Goal: Communication & Community: Share content

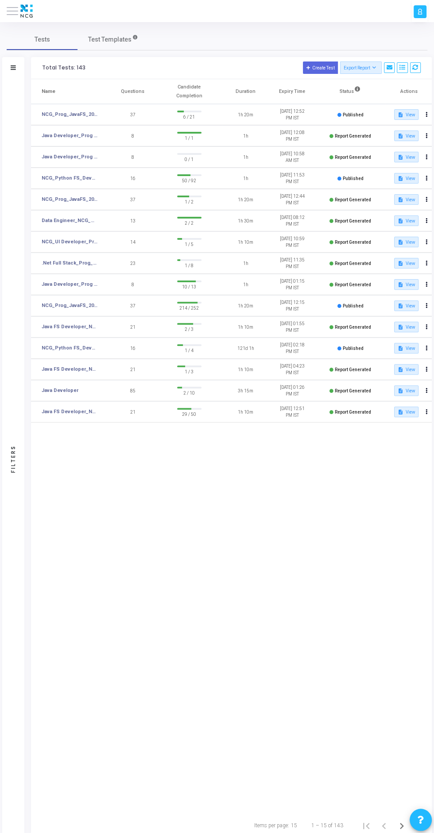
click at [13, 68] on icon at bounding box center [13, 68] width 5 height 4
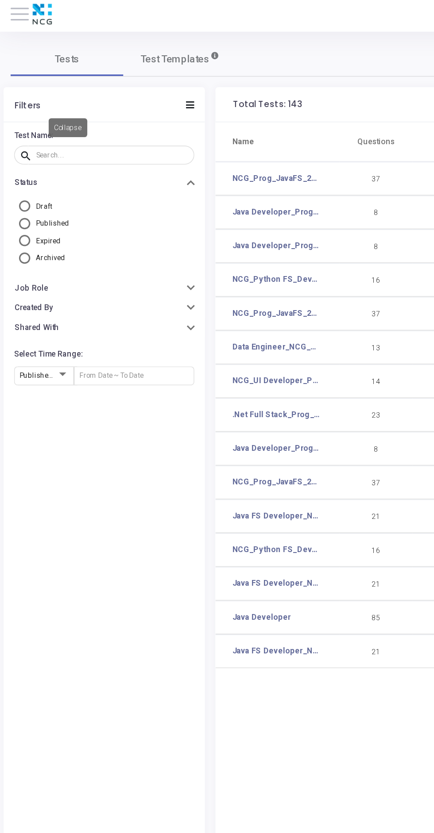
click at [117, 67] on icon at bounding box center [119, 68] width 5 height 4
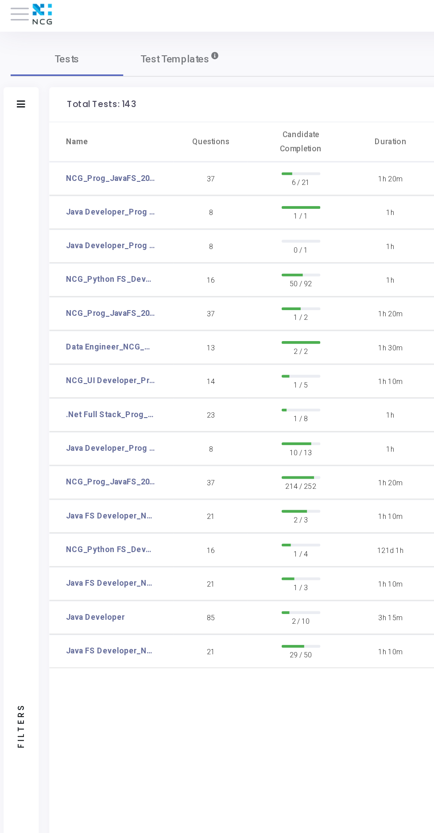
click at [15, 69] on icon at bounding box center [13, 68] width 5 height 4
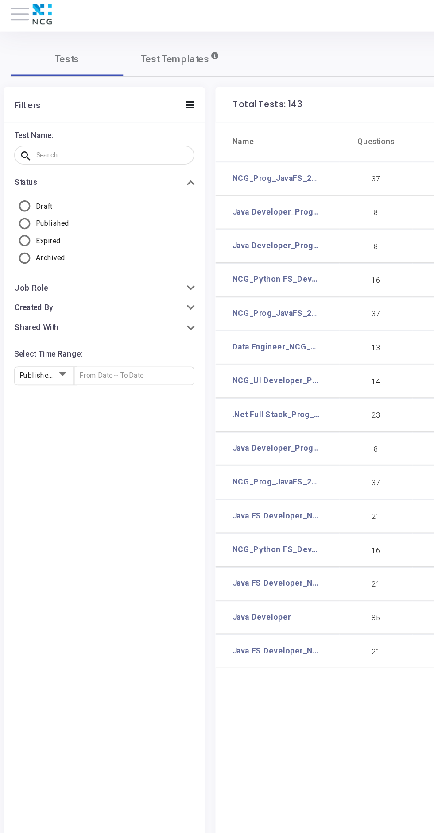
click at [12, 11] on span at bounding box center [13, 11] width 12 height 1
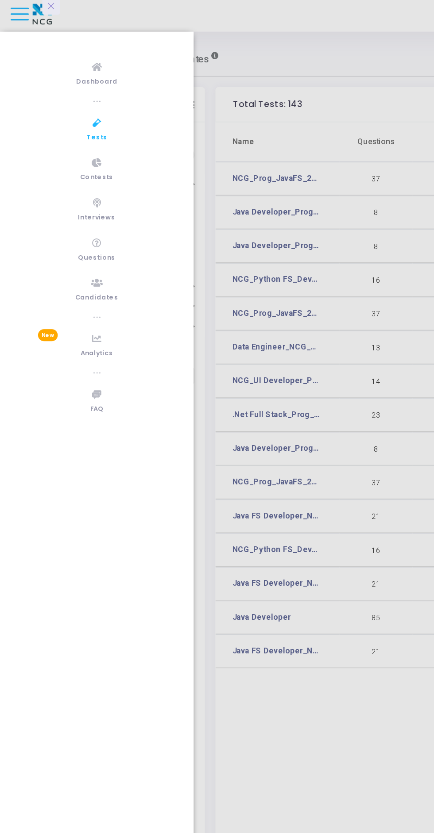
click at [55, 158] on link "Questions" at bounding box center [61, 159] width 122 height 24
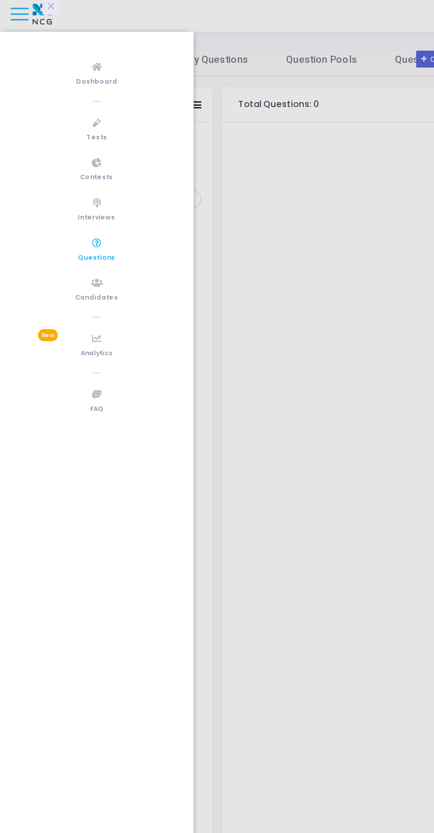
click at [53, 181] on link "Candidates" at bounding box center [61, 184] width 122 height 24
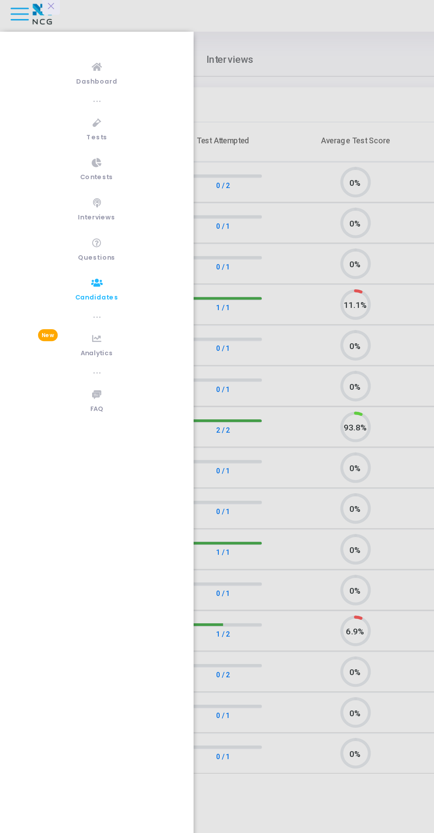
click at [183, 374] on div at bounding box center [217, 416] width 434 height 833
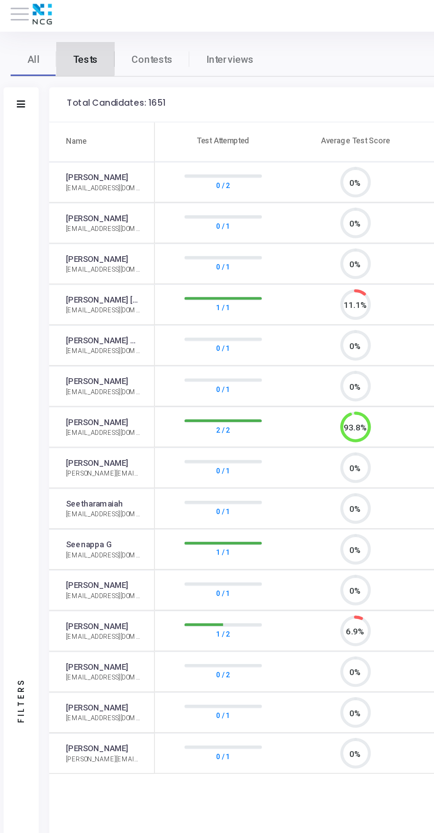
click at [47, 34] on link "Tests" at bounding box center [53, 39] width 37 height 21
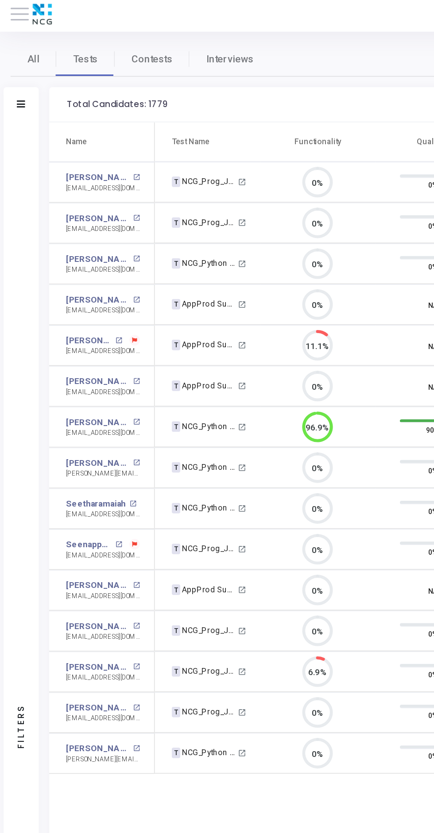
click at [15, 70] on div at bounding box center [13, 68] width 5 height 7
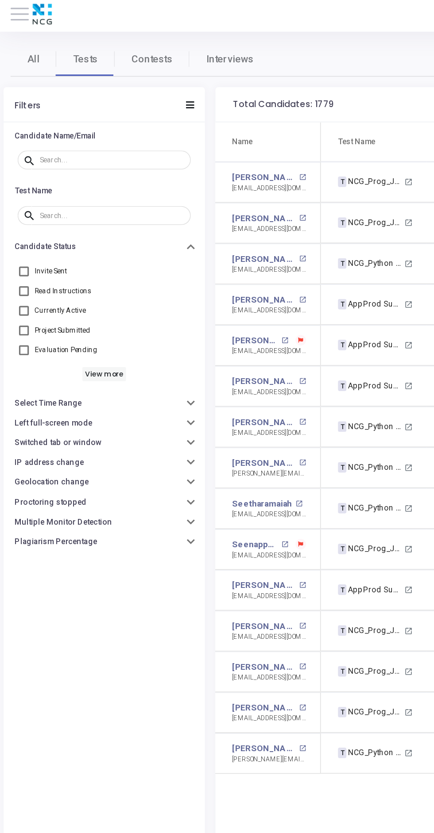
click at [31, 101] on input "text" at bounding box center [71, 102] width 92 height 5
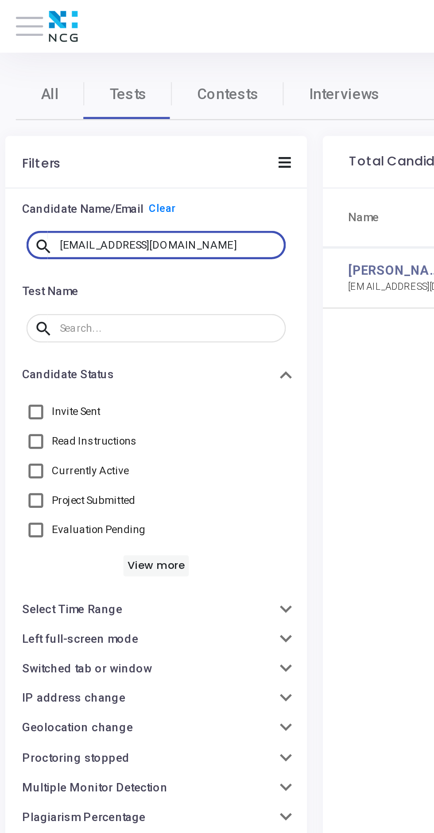
paste input "[PERSON_NAME].girish44"
click at [66, 104] on input "[PERSON_NAME][EMAIL_ADDRESS][DOMAIN_NAME]" at bounding box center [71, 102] width 92 height 5
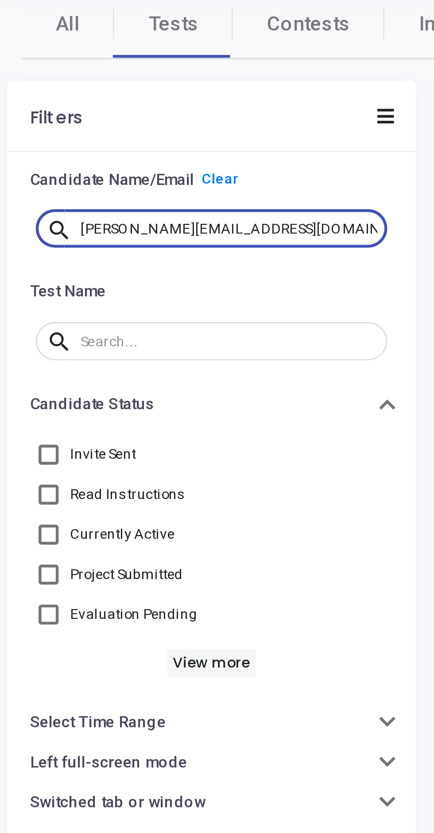
paste input "shresthjain1998"
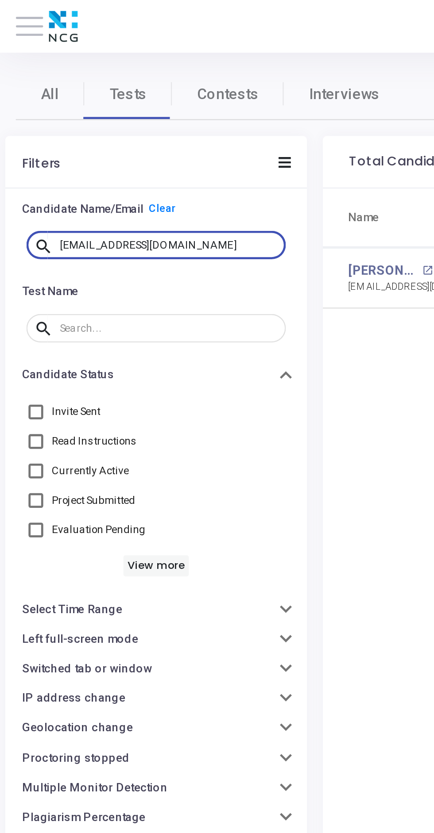
scroll to position [4, 4]
paste input "owbhagya.v430"
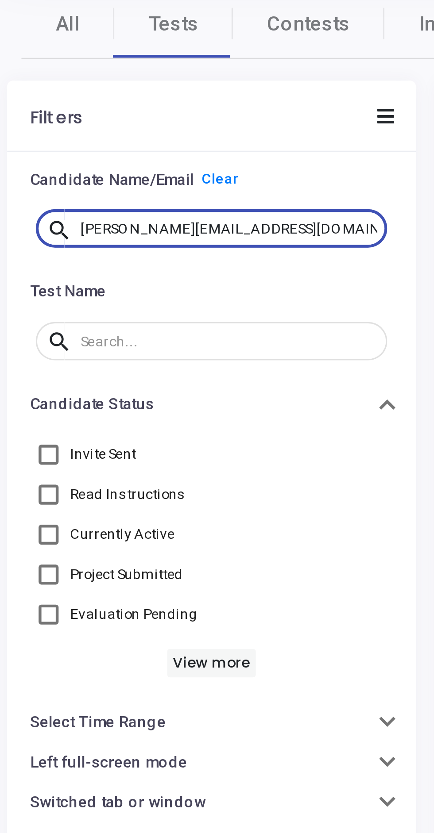
scroll to position [4, 4]
paste input "prasadharsh8"
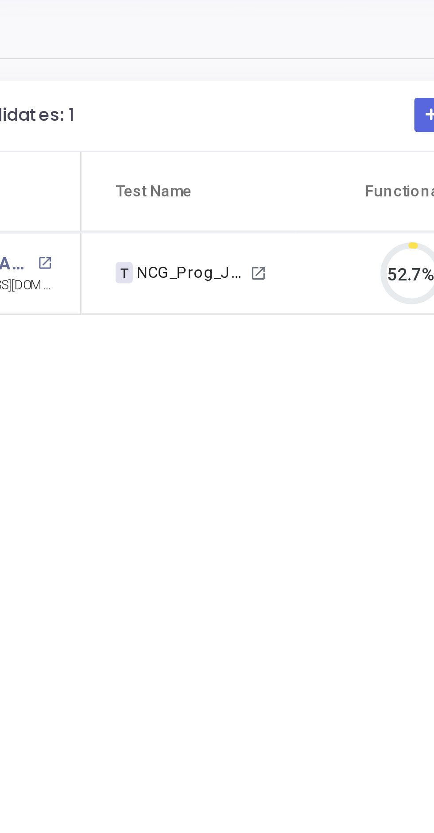
scroll to position [19, 23]
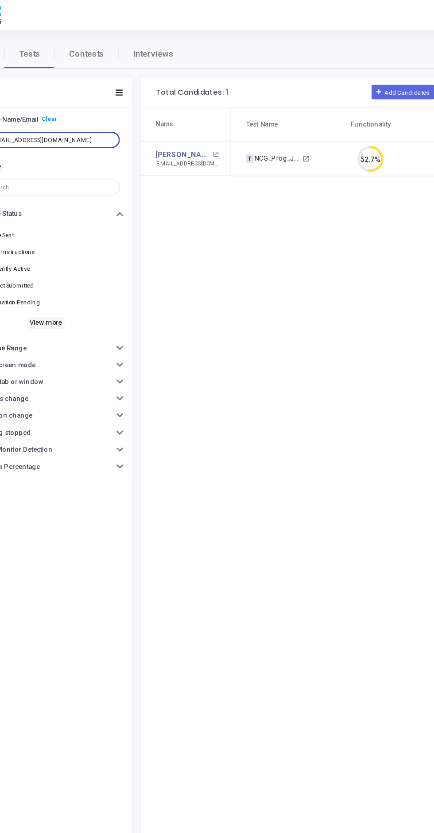
type input "[EMAIL_ADDRESS][DOMAIN_NAME]"
click at [239, 119] on div "T NCG_Prog_JavaFS_2025_Test" at bounding box center [232, 117] width 41 height 8
click at [256, 116] on mat-icon "open_in_new" at bounding box center [256, 116] width 5 height 5
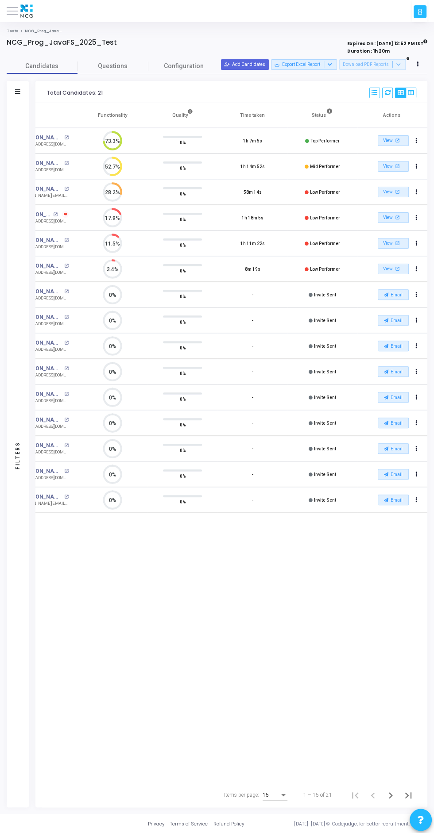
click at [420, 59] on div at bounding box center [417, 64] width 11 height 11
click at [420, 60] on button at bounding box center [417, 64] width 11 height 11
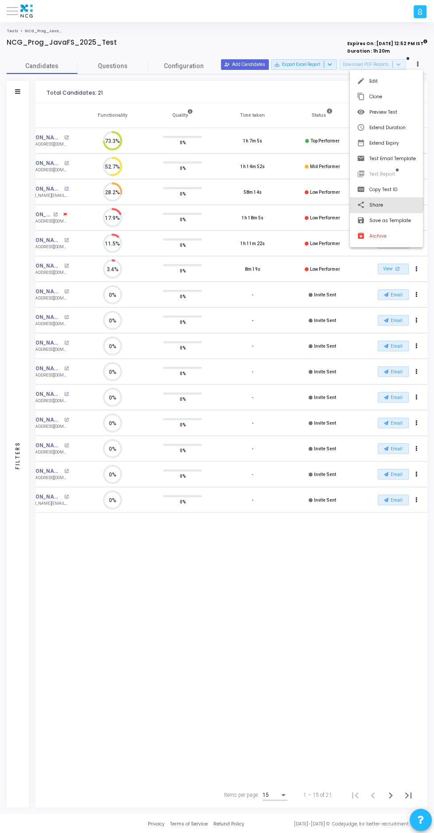
click at [386, 199] on button "share Share" at bounding box center [386, 204] width 73 height 15
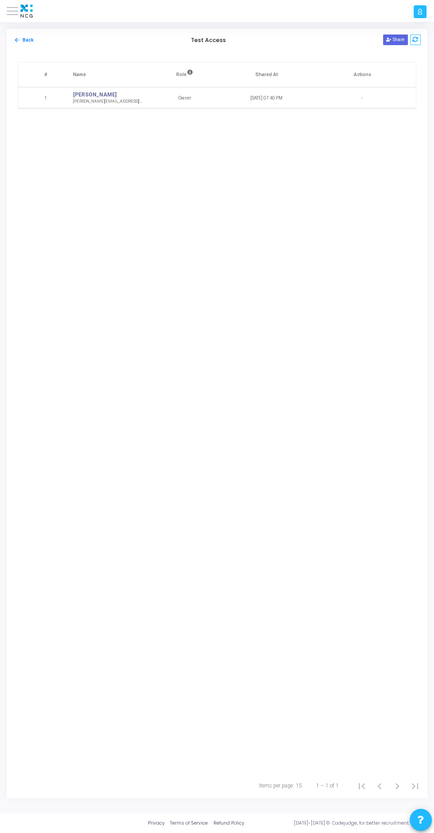
click at [398, 39] on button "Share" at bounding box center [395, 40] width 25 height 11
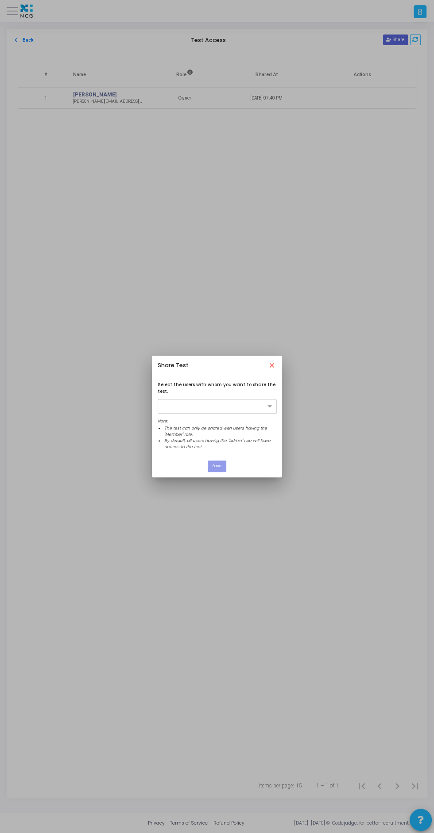
click at [235, 409] on input "text" at bounding box center [213, 407] width 103 height 7
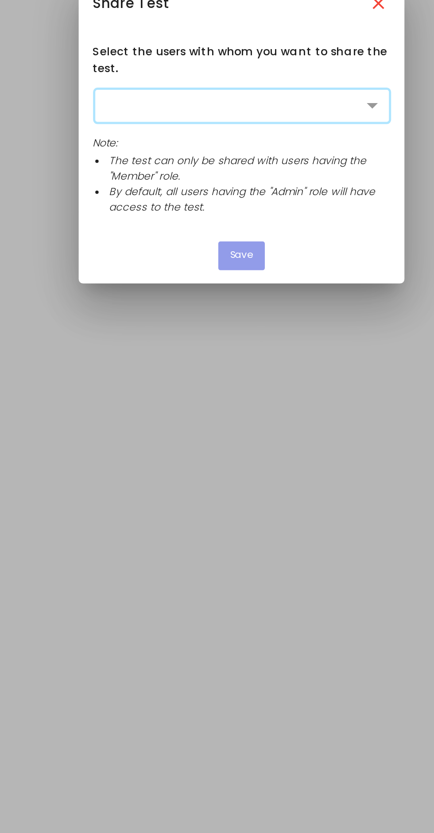
click at [265, 409] on span at bounding box center [270, 407] width 11 height 7
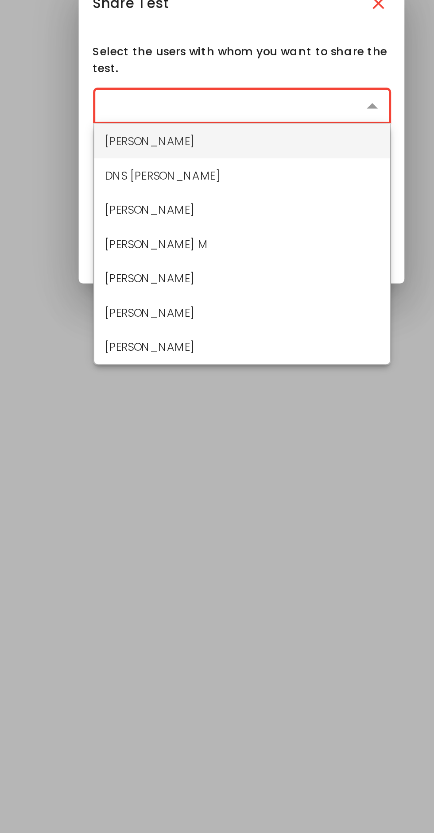
click at [193, 491] on span "Kajal Gajbhiye" at bounding box center [180, 489] width 36 height 7
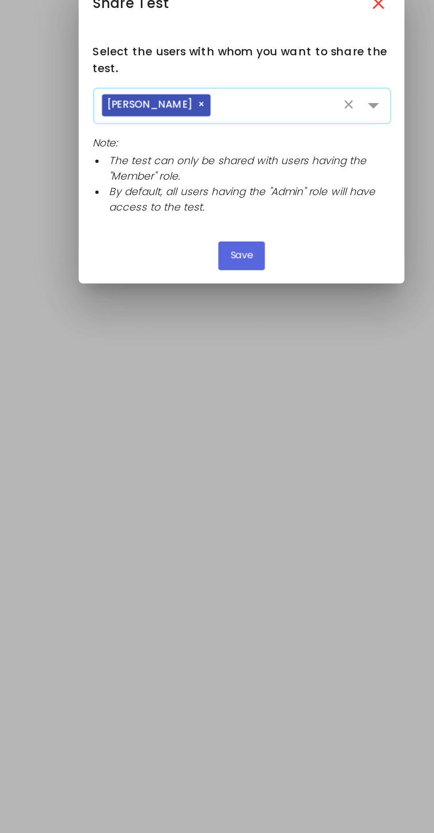
click at [274, 407] on span at bounding box center [270, 407] width 11 height 7
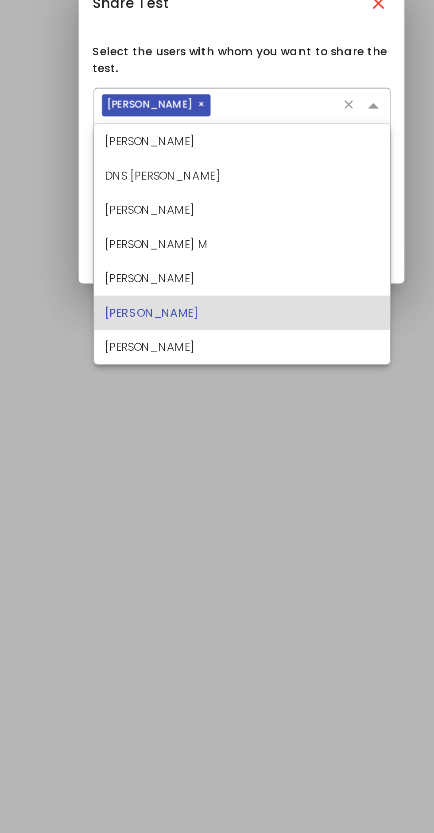
click at [188, 504] on span "Smriti Mishra" at bounding box center [180, 503] width 36 height 7
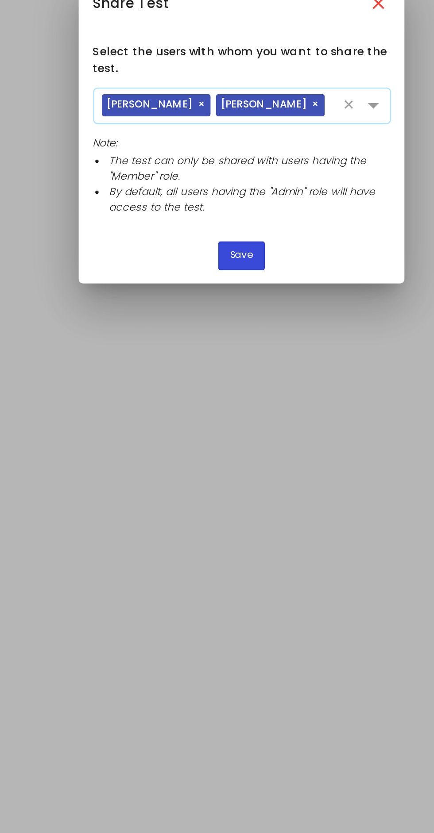
click at [220, 464] on button "Save" at bounding box center [217, 466] width 19 height 11
